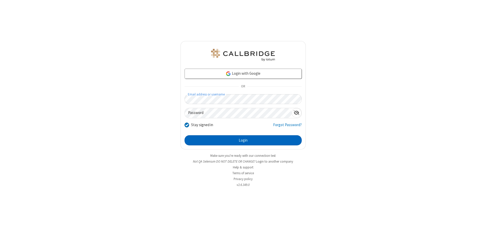
click at [243, 140] on button "Login" at bounding box center [243, 140] width 117 height 10
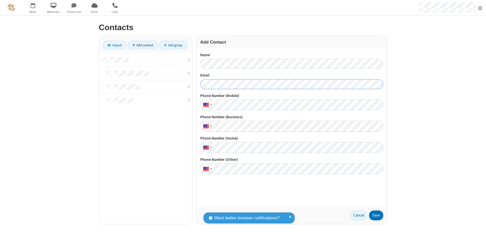
click at [376, 215] on button "Save" at bounding box center [376, 215] width 14 height 10
